Goal: Navigation & Orientation: Find specific page/section

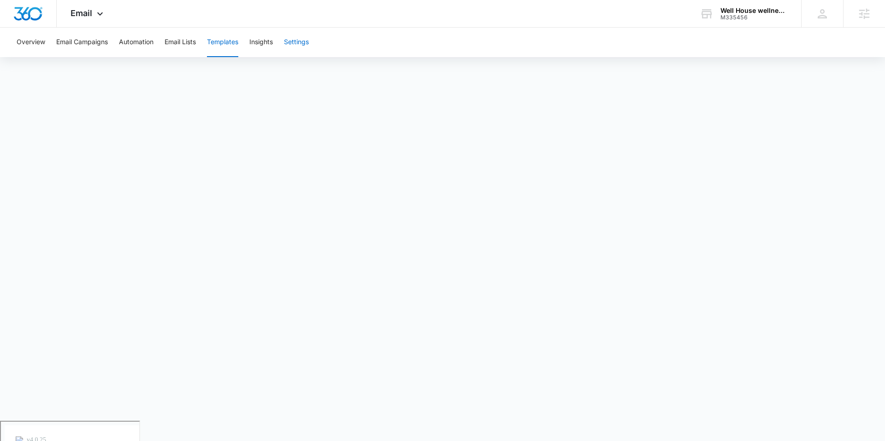
click at [303, 43] on button "Settings" at bounding box center [296, 42] width 25 height 29
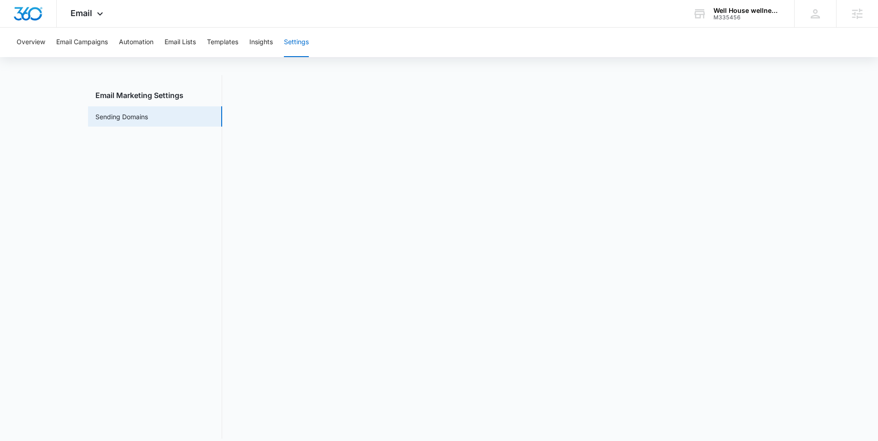
scroll to position [20, 0]
click at [96, 43] on button "Email Campaigns" at bounding box center [82, 42] width 52 height 29
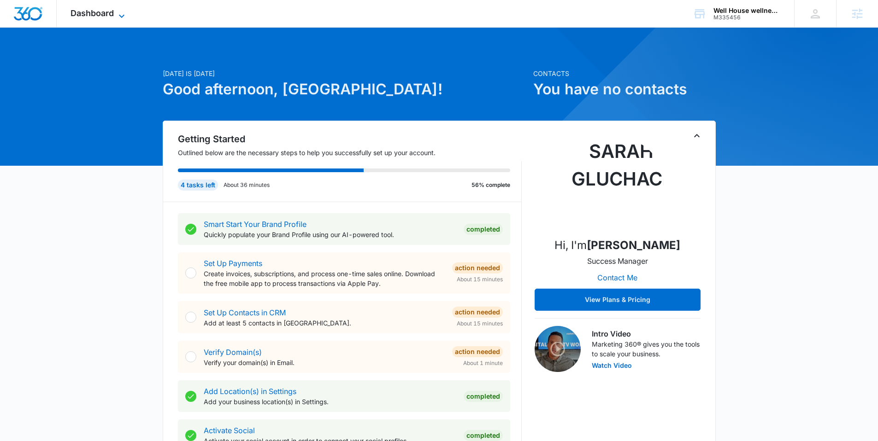
click at [112, 18] on span "Dashboard" at bounding box center [92, 13] width 43 height 10
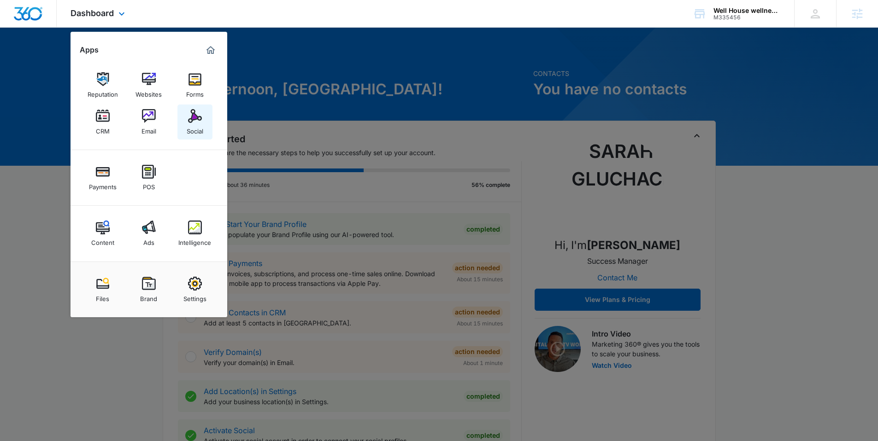
click at [193, 118] on img at bounding box center [195, 116] width 14 height 14
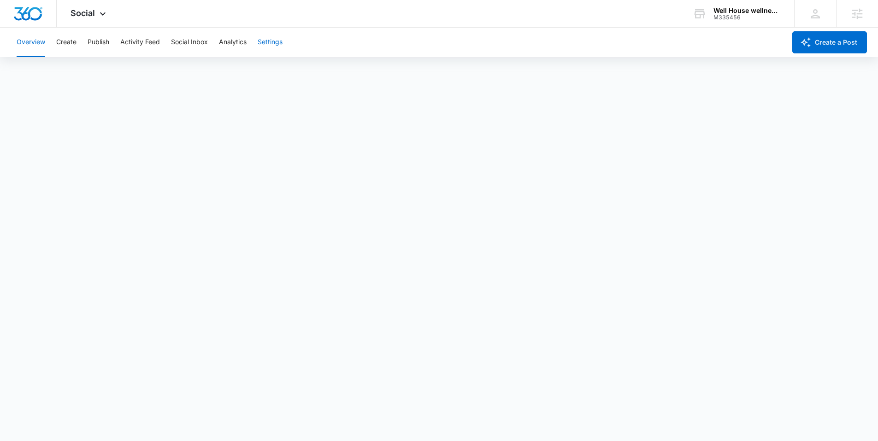
click at [270, 39] on button "Settings" at bounding box center [270, 42] width 25 height 29
